Goal: Find specific page/section: Find specific page/section

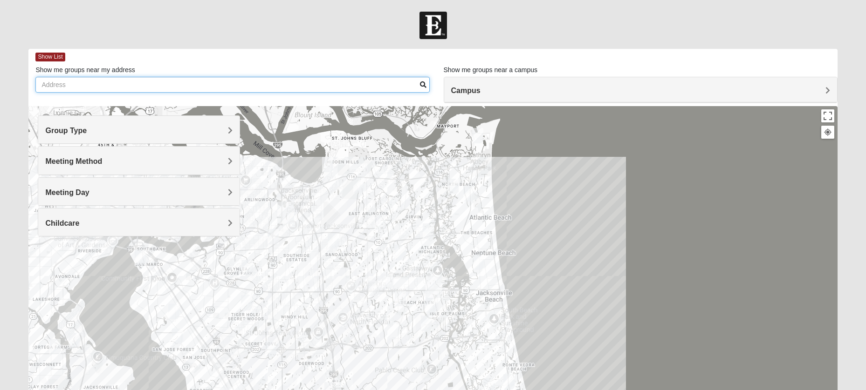
click at [189, 88] on input "Show me groups near my address" at bounding box center [232, 85] width 394 height 16
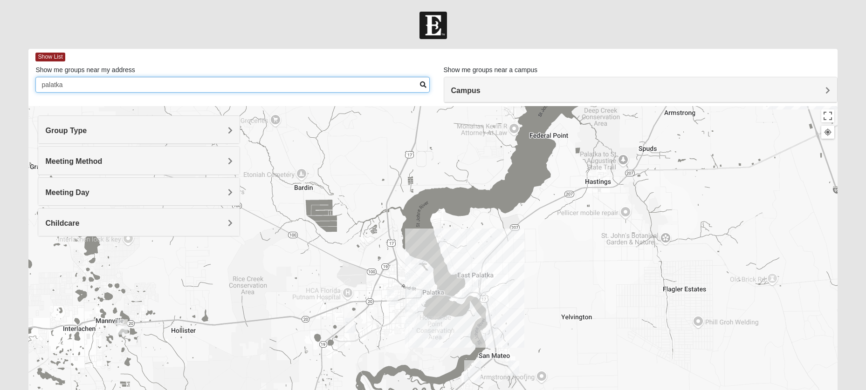
type input "palatka"
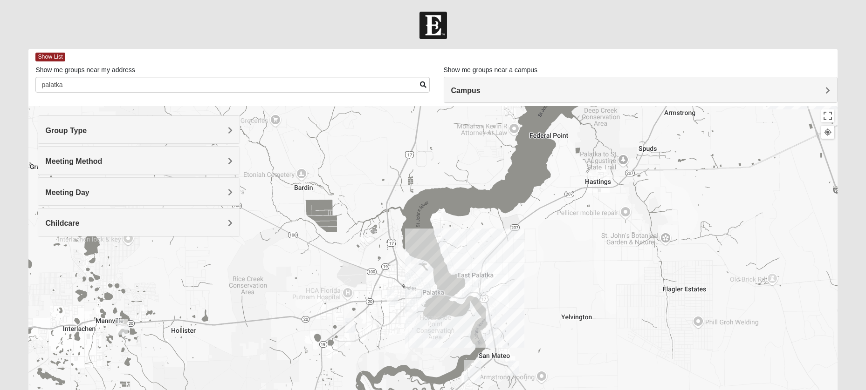
drag, startPoint x: 532, startPoint y: 248, endPoint x: 564, endPoint y: 180, distance: 75.2
click at [564, 180] on div at bounding box center [432, 292] width 808 height 373
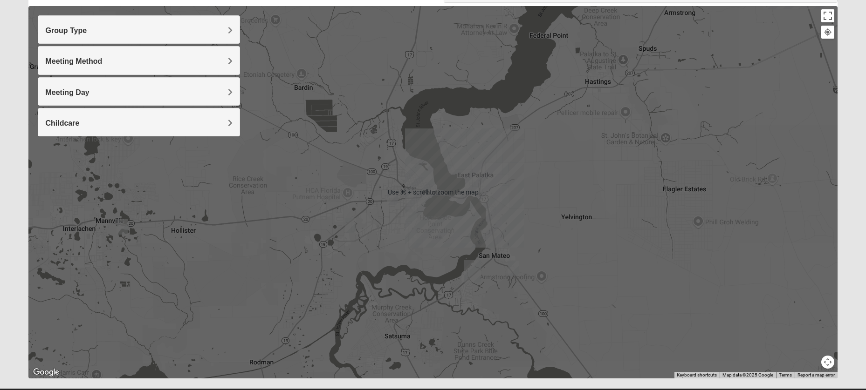
scroll to position [123, 0]
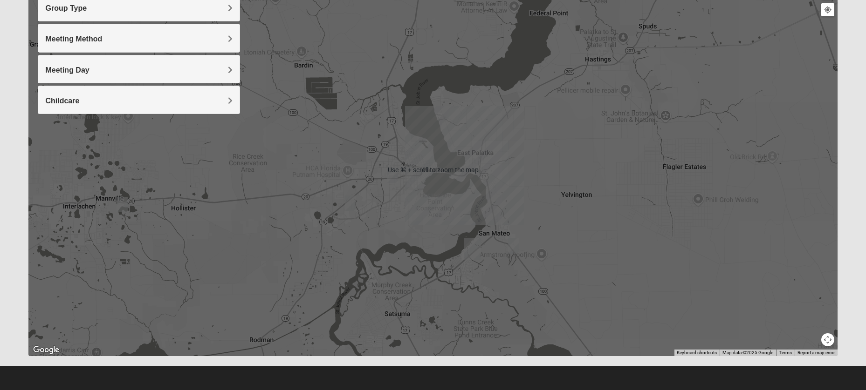
click at [554, 198] on div at bounding box center [432, 170] width 808 height 373
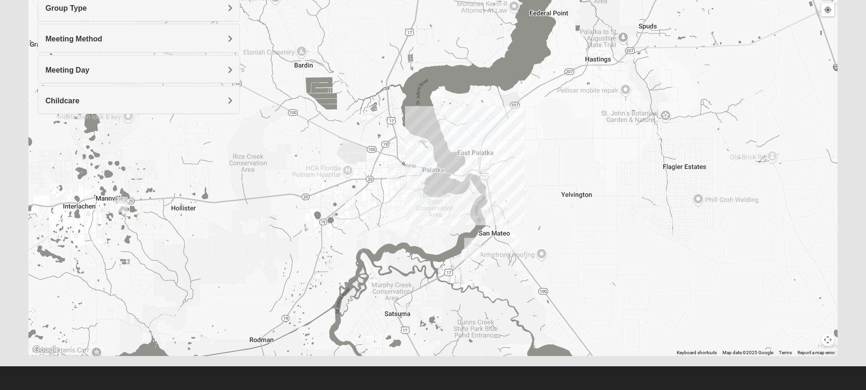
click at [515, 246] on img "Mixed Gett 32189" at bounding box center [513, 246] width 11 height 15
click at [392, 178] on img "Mixed Cravens 32177" at bounding box center [392, 175] width 11 height 15
click at [353, 205] on img "Mixed Gill 32177" at bounding box center [350, 203] width 11 height 15
click at [121, 208] on img "Mixed Gill 32148" at bounding box center [121, 204] width 11 height 15
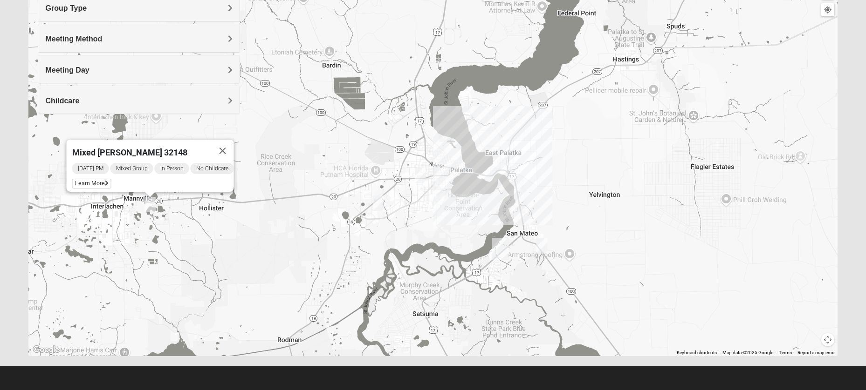
click at [546, 245] on img "Mixed Gett 32189" at bounding box center [541, 246] width 11 height 15
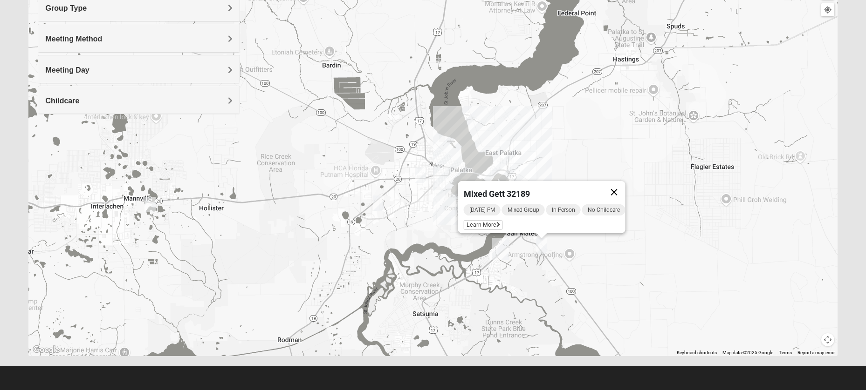
click at [623, 186] on button "Close" at bounding box center [614, 192] width 22 height 22
